Goal: Check status: Check status

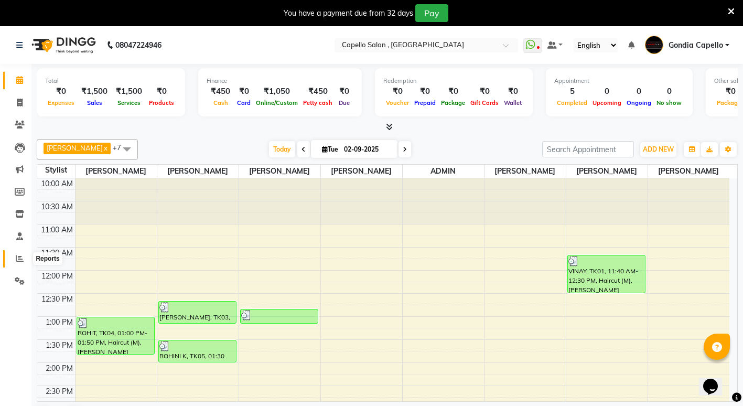
click at [25, 259] on span at bounding box center [19, 259] width 18 height 12
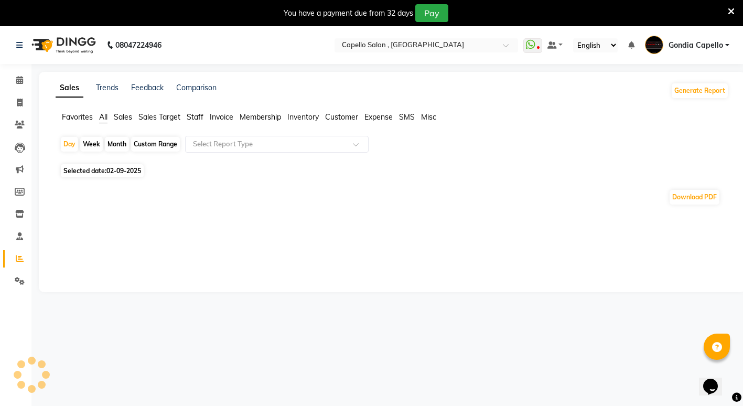
click at [23, 259] on icon at bounding box center [20, 258] width 8 height 8
drag, startPoint x: 116, startPoint y: 141, endPoint x: 108, endPoint y: 173, distance: 32.9
click at [116, 142] on div "Month" at bounding box center [117, 144] width 24 height 15
select select "9"
select select "2025"
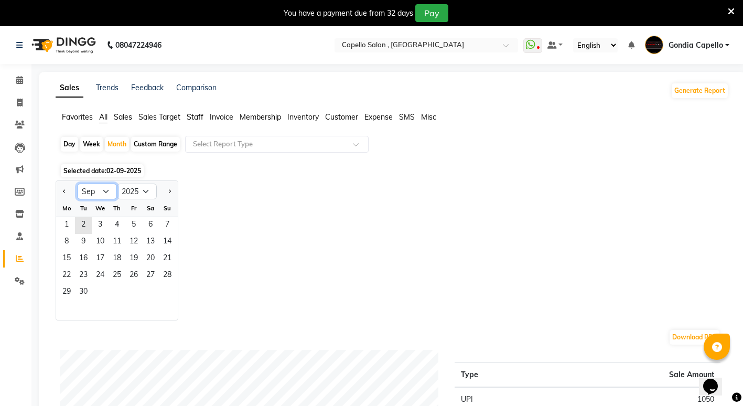
click at [89, 196] on select "Jan Feb Mar Apr May Jun [DATE] Aug Sep Oct Nov Dec" at bounding box center [97, 192] width 40 height 16
select select "8"
click at [77, 184] on select "Jan Feb Mar Apr May Jun [DATE] Aug Sep Oct Nov Dec" at bounding box center [97, 192] width 40 height 16
click at [138, 231] on span "1" at bounding box center [133, 225] width 17 height 17
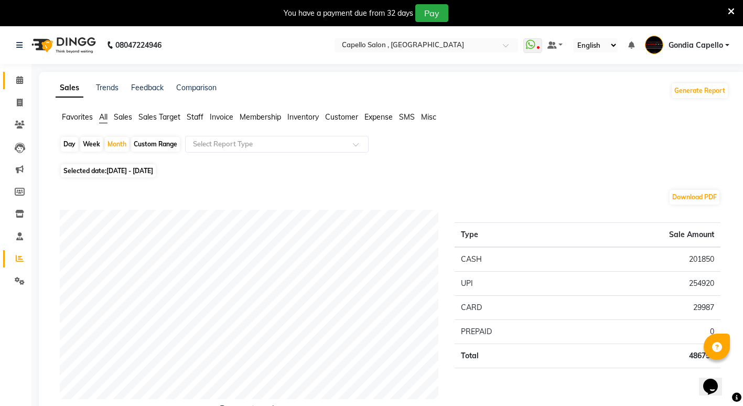
click at [21, 73] on link "Calendar" at bounding box center [15, 80] width 25 height 17
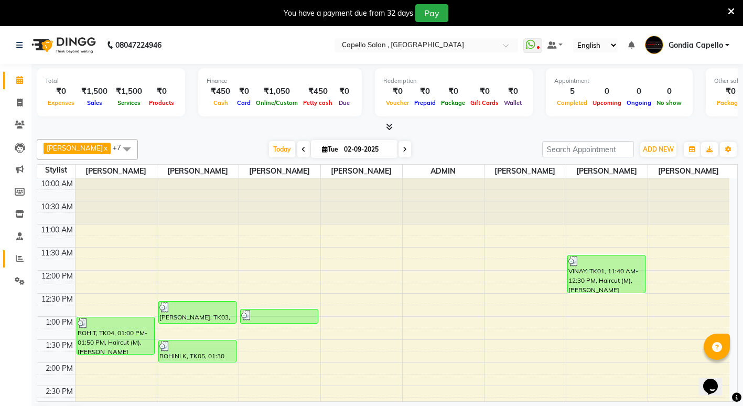
click at [13, 251] on link "Reports" at bounding box center [15, 258] width 25 height 17
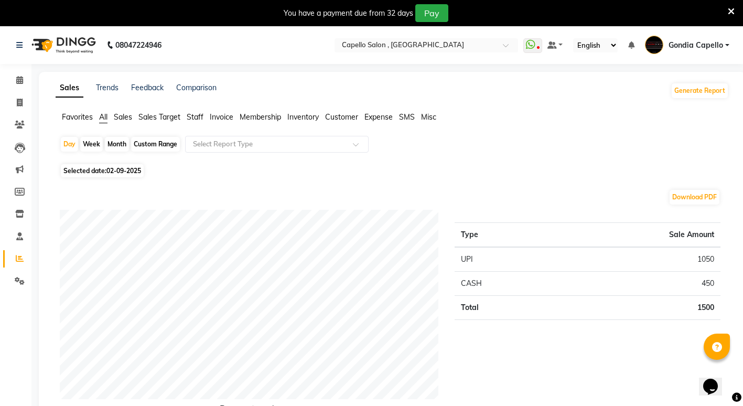
click at [127, 144] on div "Month" at bounding box center [117, 144] width 24 height 15
select select "9"
select select "2025"
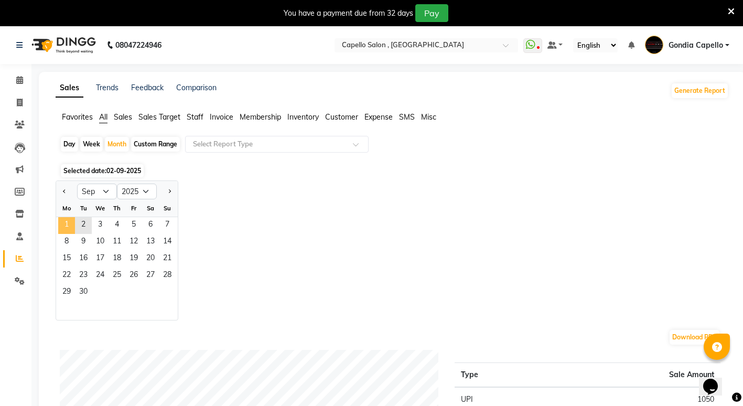
click at [70, 230] on span "1" at bounding box center [66, 225] width 17 height 17
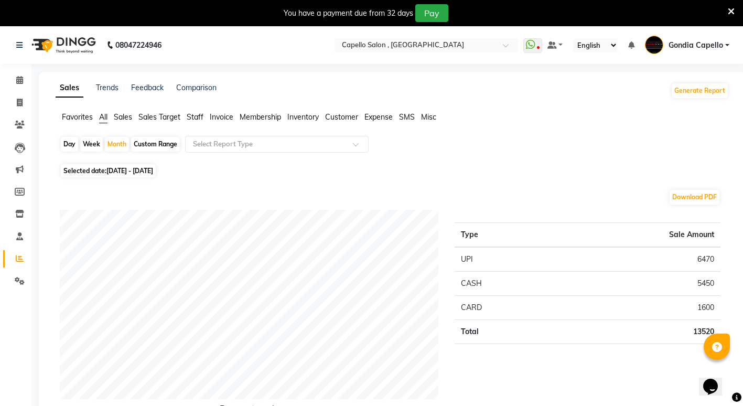
click at [72, 147] on div "Day" at bounding box center [69, 144] width 17 height 15
select select "9"
select select "2025"
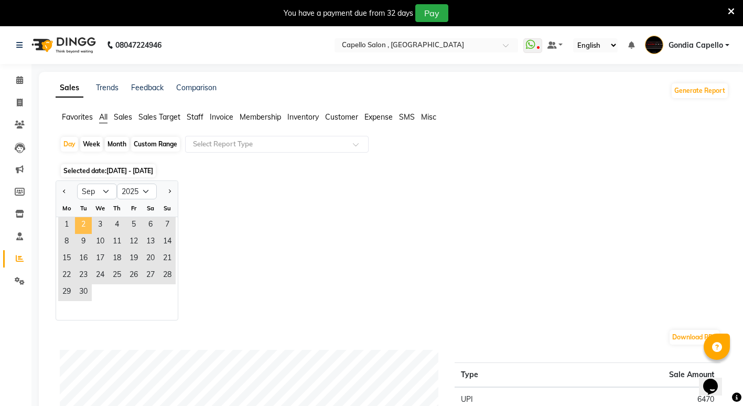
click at [91, 224] on span "2" at bounding box center [83, 225] width 17 height 17
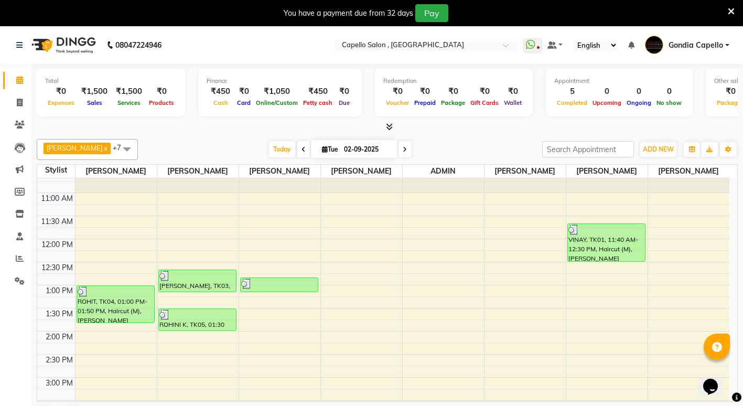
scroll to position [15, 0]
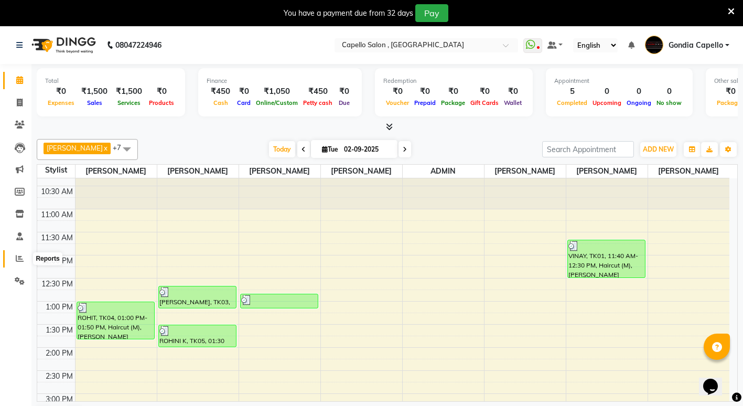
click at [19, 254] on span at bounding box center [19, 259] width 18 height 12
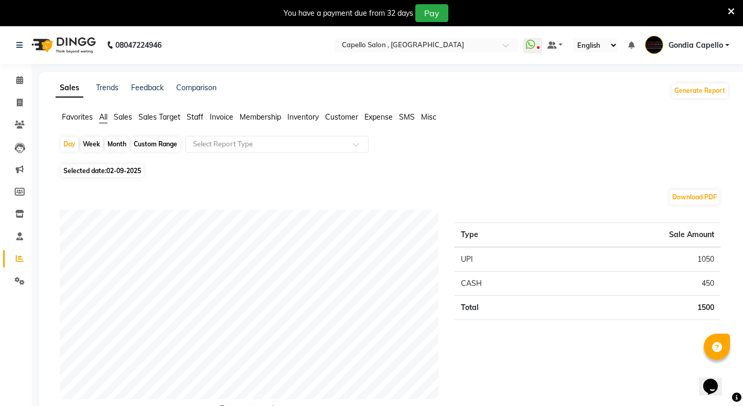
click at [111, 144] on div "Month" at bounding box center [117, 144] width 24 height 15
select select "9"
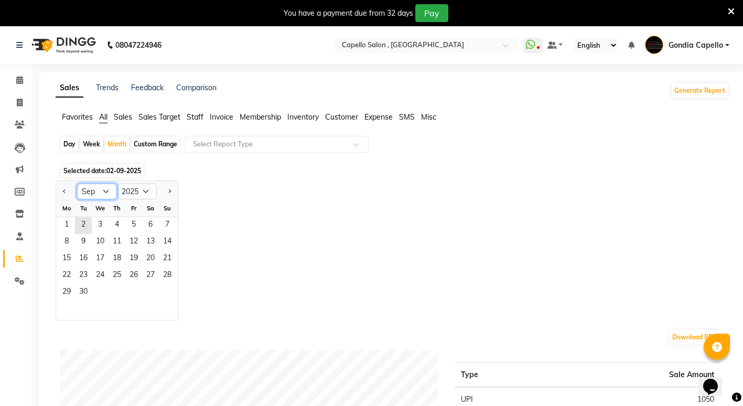
click at [101, 191] on select "Jan Feb Mar Apr May Jun [DATE] Aug Sep Oct Nov Dec" at bounding box center [97, 192] width 40 height 16
click at [145, 190] on select "2015 2016 2017 2018 2019 2020 2021 2022 2023 2024 2025 2026 2027 2028 2029 2030…" at bounding box center [137, 192] width 40 height 16
select select "2024"
click at [117, 184] on select "2015 2016 2017 2018 2019 2020 2021 2022 2023 2024 2025 2026 2027 2028 2029 2030…" at bounding box center [137, 192] width 40 height 16
click at [100, 190] on select "Jan Feb Mar Apr May Jun [DATE] Aug Sep Oct Nov Dec" at bounding box center [97, 192] width 40 height 16
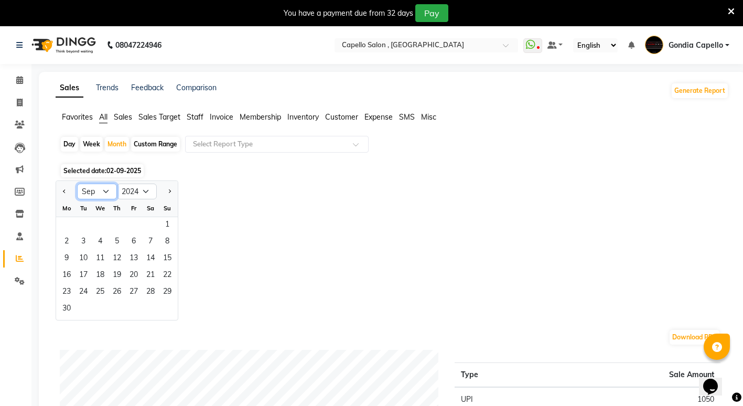
select select "11"
click at [77, 184] on select "Jan Feb Mar Apr May Jun [DATE] Aug Sep Oct Nov Dec" at bounding box center [97, 192] width 40 height 16
click at [136, 224] on span "1" at bounding box center [133, 225] width 17 height 17
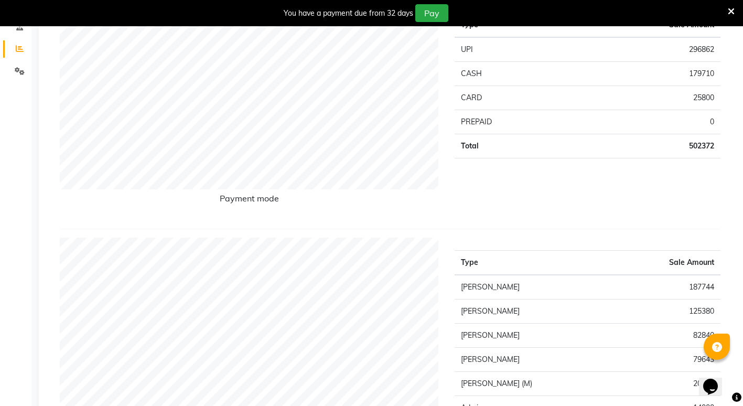
scroll to position [52, 0]
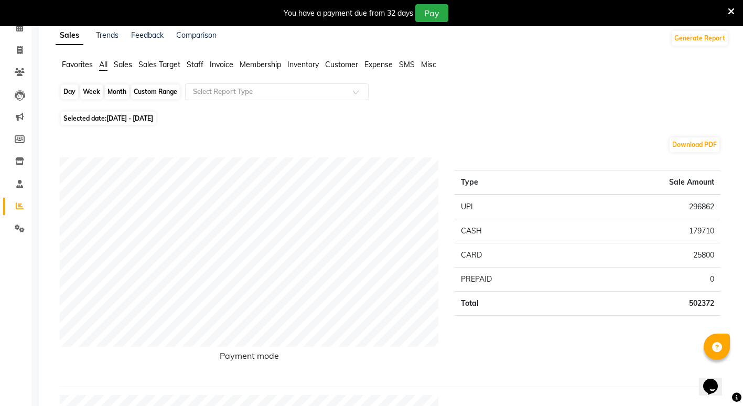
click at [122, 95] on div "Month" at bounding box center [117, 91] width 24 height 15
select select "11"
select select "2024"
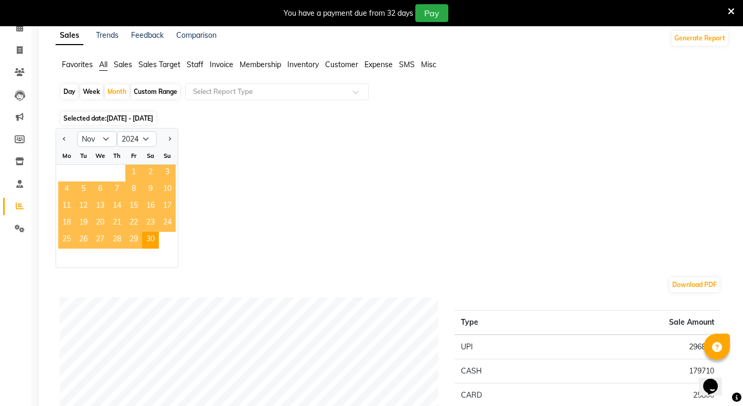
click at [128, 178] on span "1" at bounding box center [133, 173] width 17 height 17
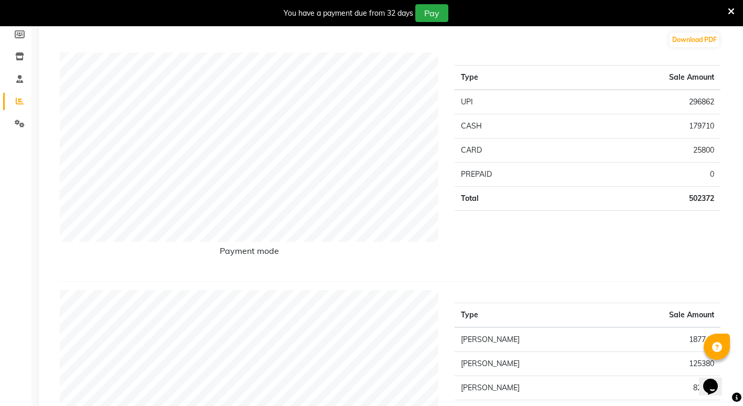
scroll to position [0, 0]
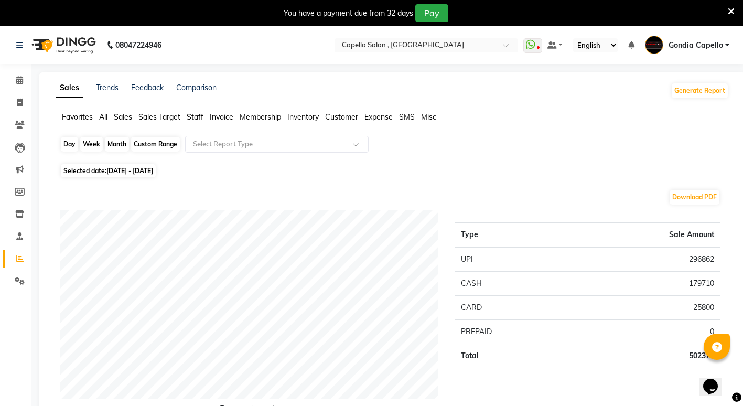
click at [117, 145] on div "Month" at bounding box center [117, 144] width 24 height 15
select select "11"
select select "2024"
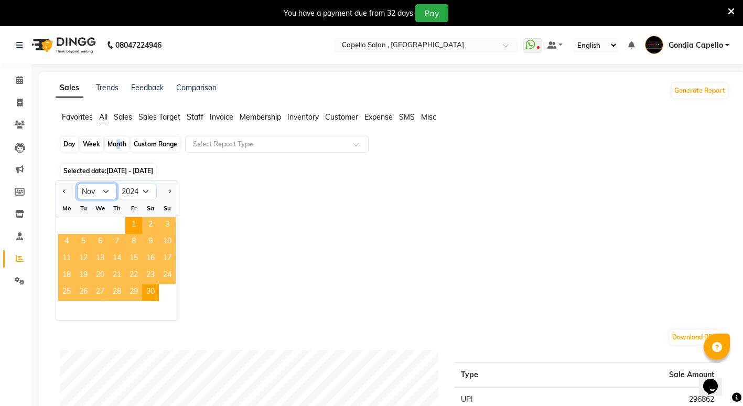
drag, startPoint x: 117, startPoint y: 145, endPoint x: 104, endPoint y: 197, distance: 53.0
click at [104, 197] on select "Jan Feb Mar Apr May Jun [DATE] Aug Sep Oct Nov Dec" at bounding box center [97, 192] width 40 height 16
select select "10"
click at [77, 184] on select "Jan Feb Mar Apr May Jun [DATE] Aug Sep Oct Nov Dec" at bounding box center [97, 192] width 40 height 16
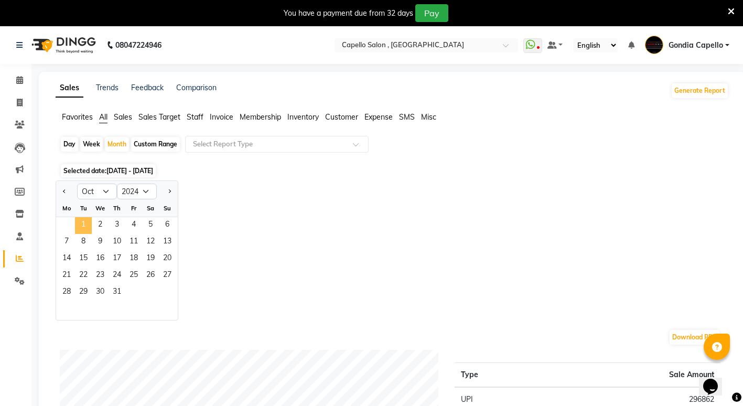
click at [80, 230] on span "1" at bounding box center [83, 225] width 17 height 17
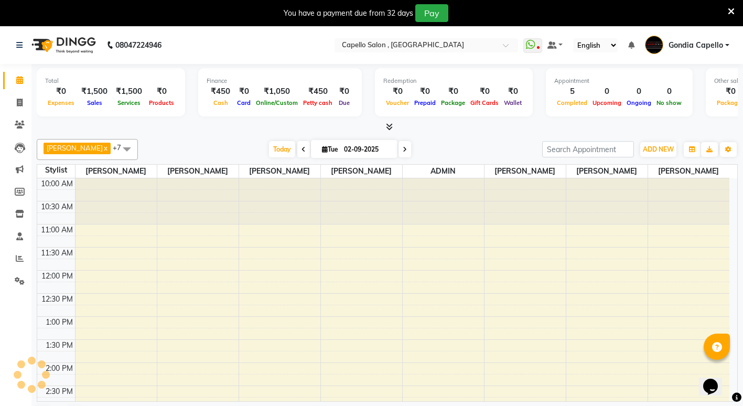
scroll to position [277, 0]
